Goal: Find contact information: Find contact information

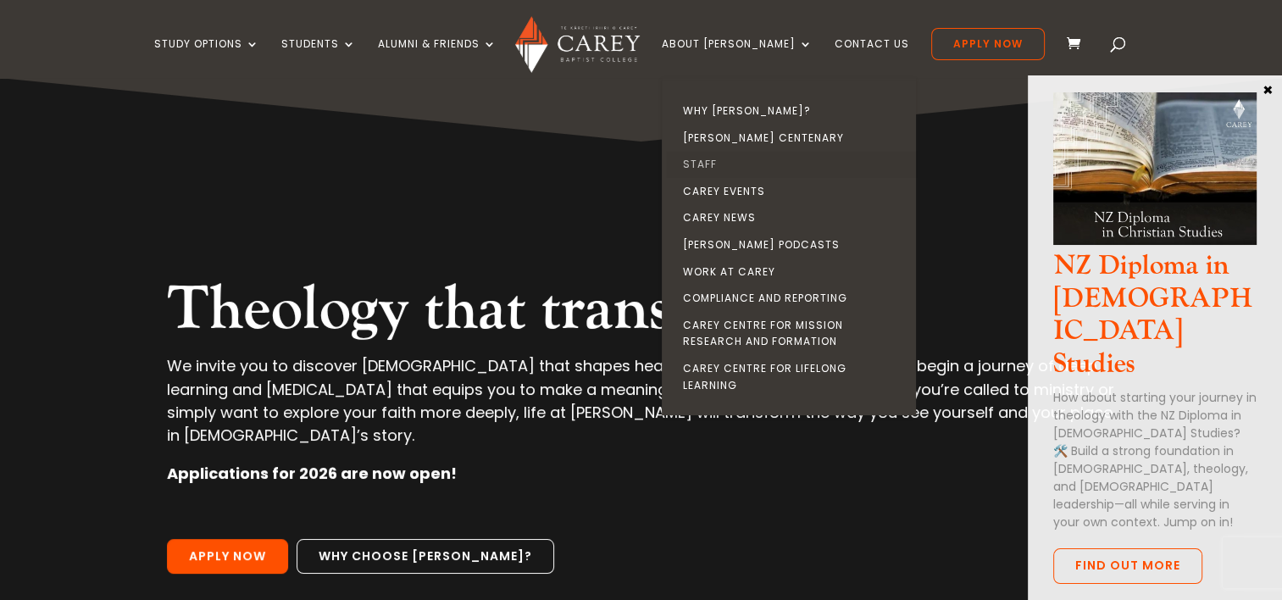
click at [737, 163] on link "Staff" at bounding box center [793, 164] width 254 height 27
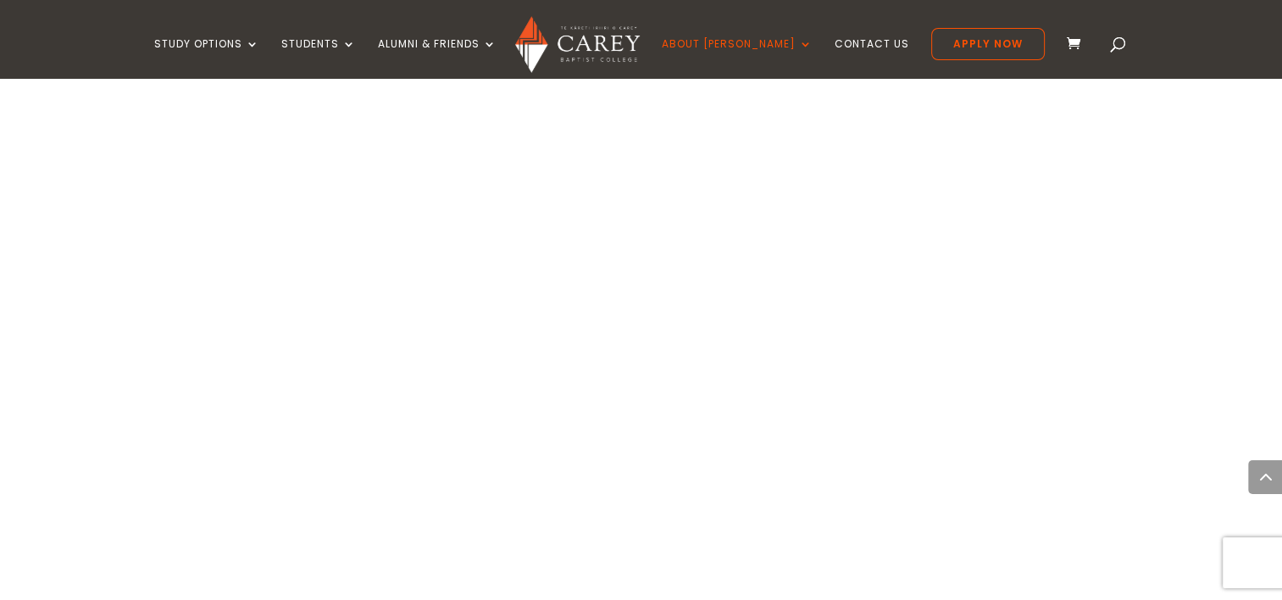
scroll to position [1256, 0]
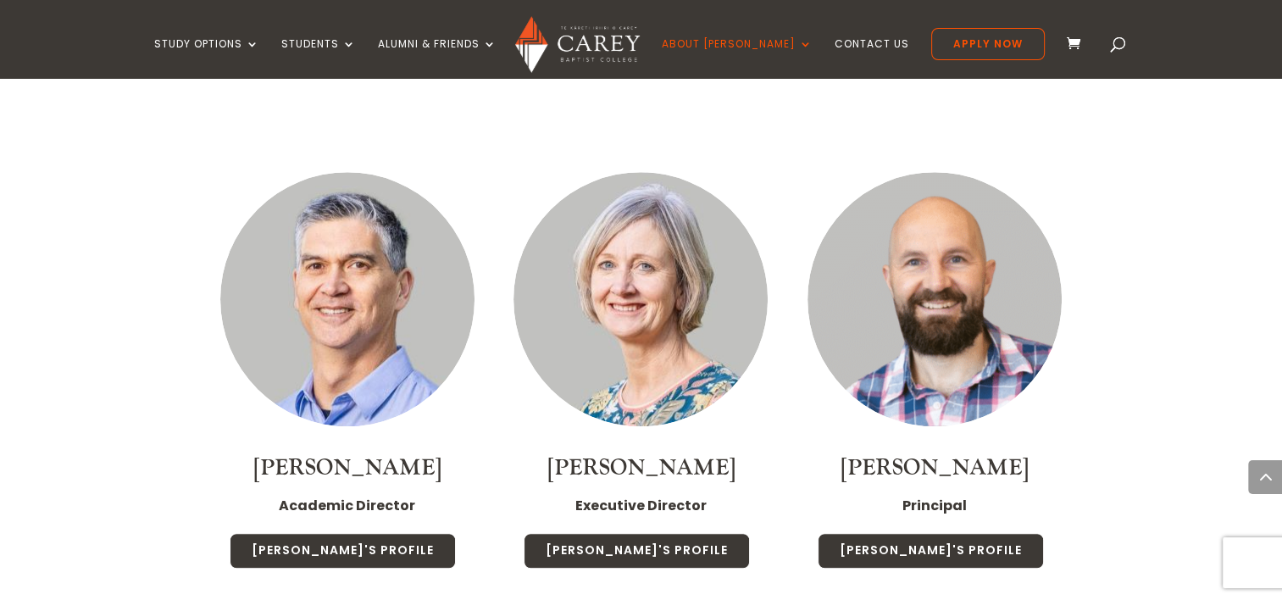
click at [368, 453] on link "[PERSON_NAME]" at bounding box center [347, 467] width 188 height 29
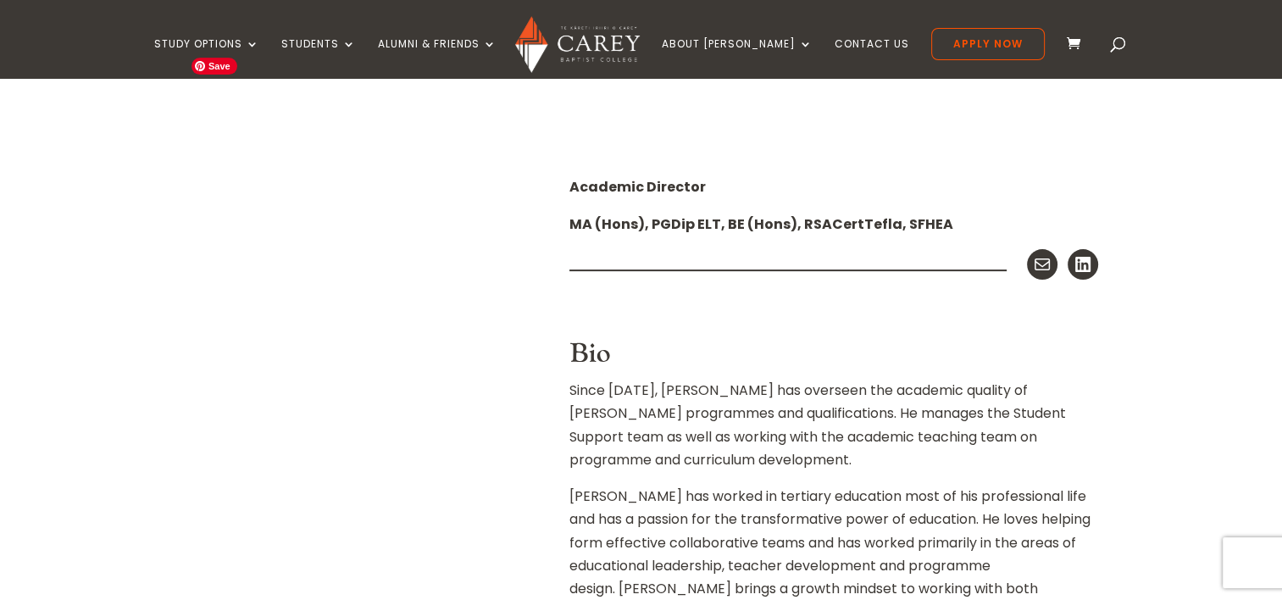
scroll to position [424, 0]
